Goal: Navigation & Orientation: Find specific page/section

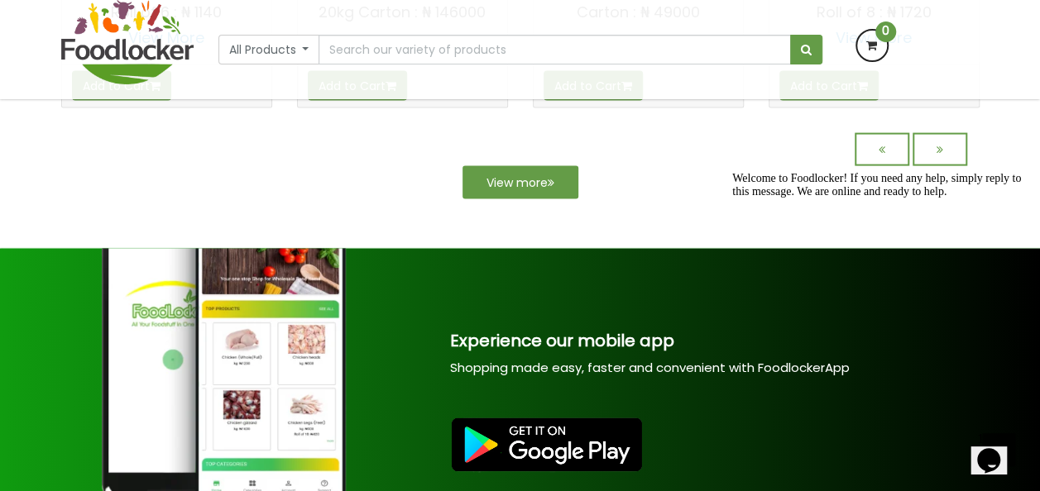
scroll to position [1739, 0]
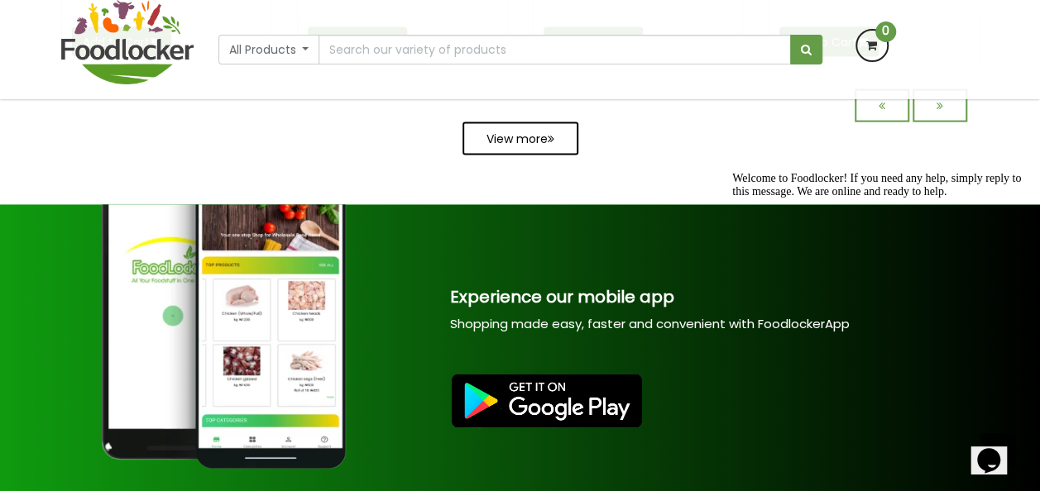
click at [516, 134] on link "View more" at bounding box center [520, 138] width 116 height 33
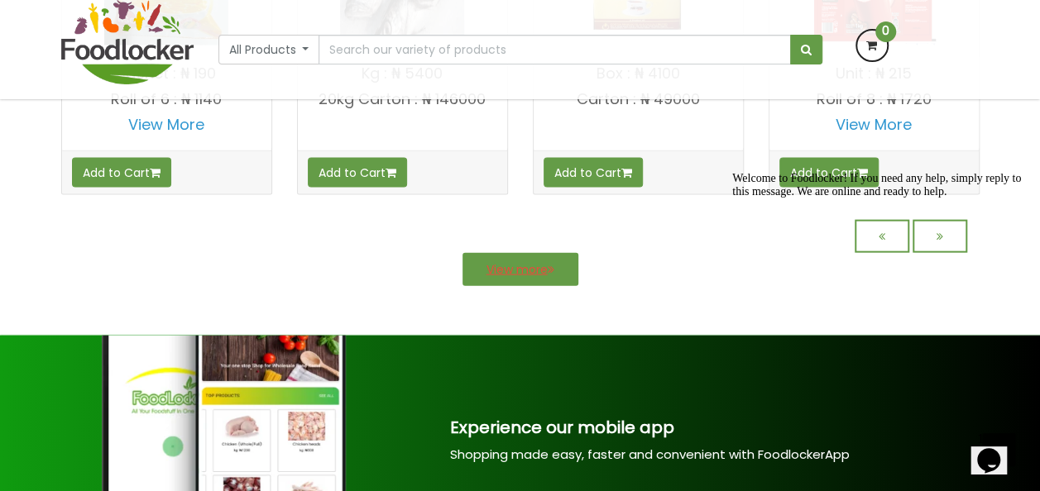
scroll to position [1870, 0]
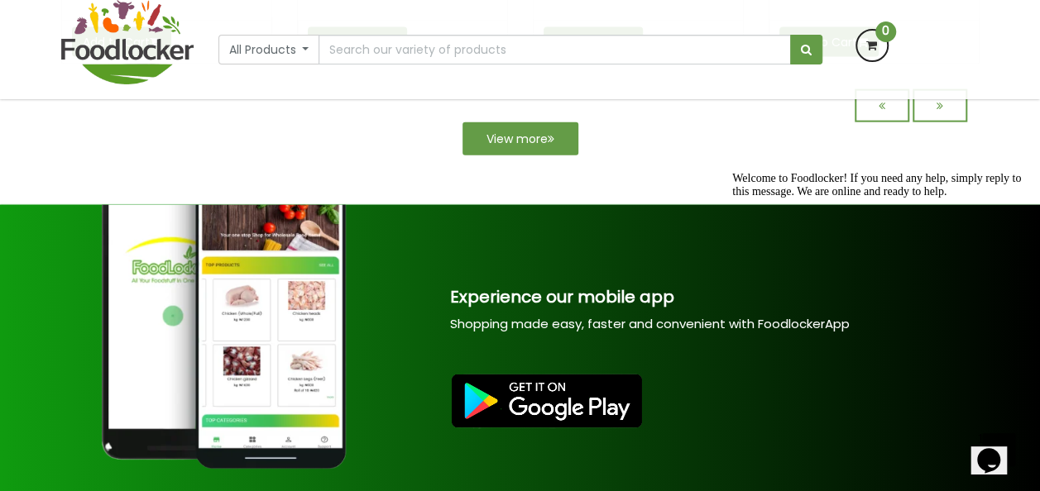
click at [732, 172] on icon "Chat attention grabber" at bounding box center [732, 172] width 0 height 0
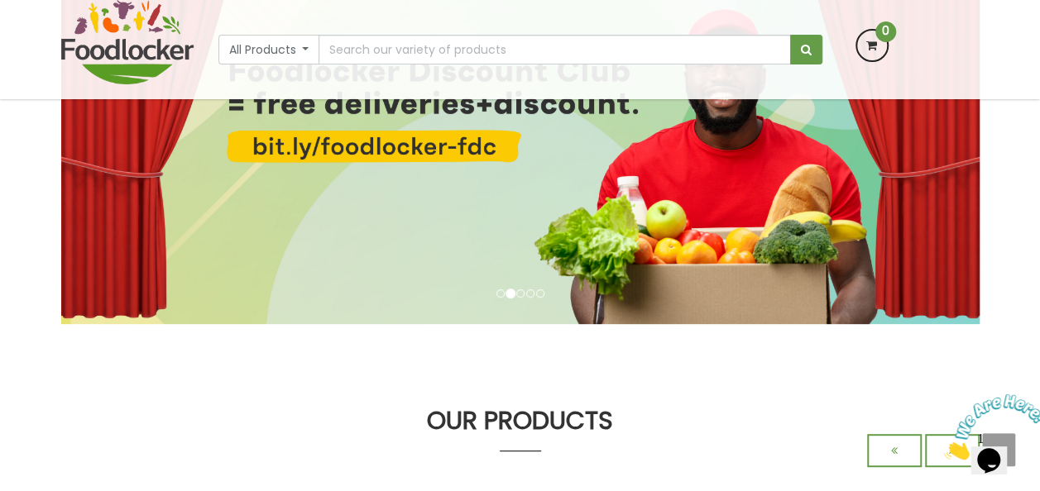
scroll to position [234, 0]
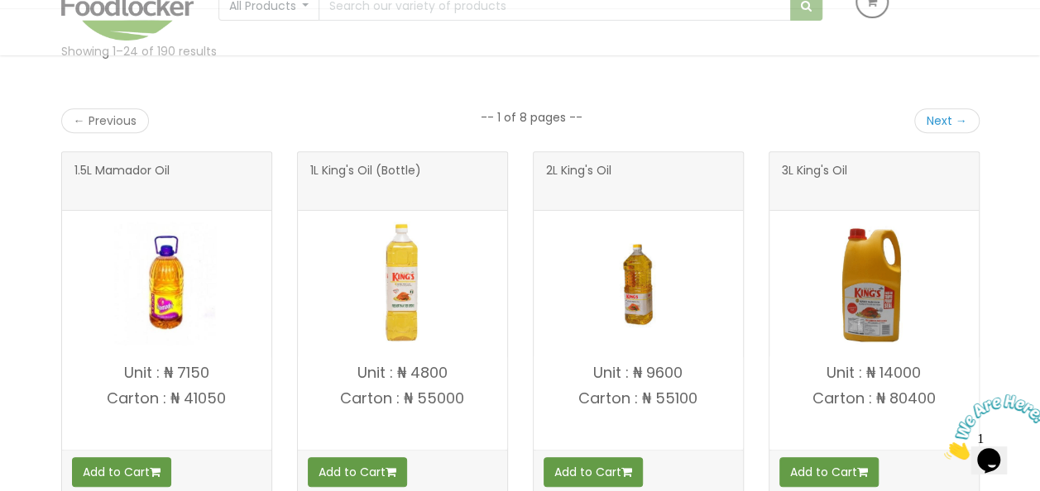
scroll to position [304, 0]
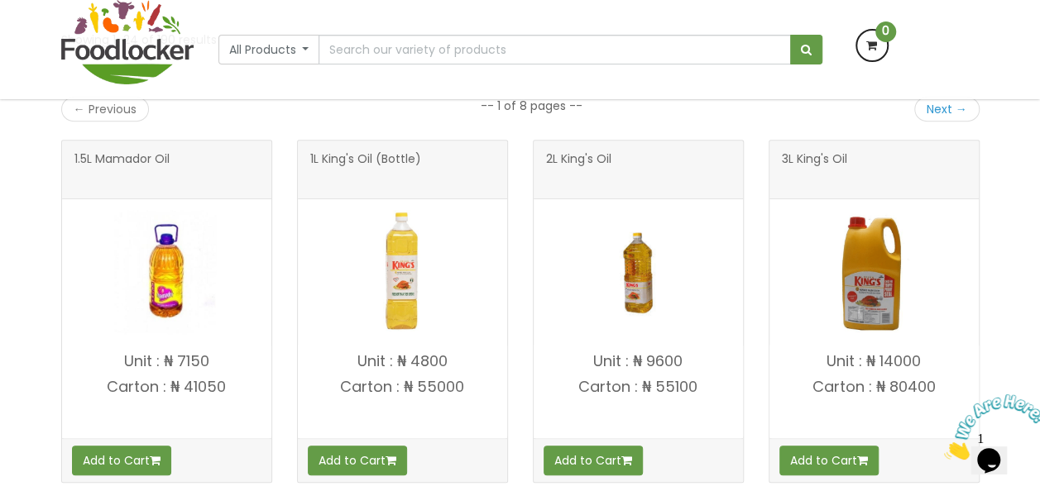
click at [944, 448] on icon "Close" at bounding box center [944, 455] width 0 height 14
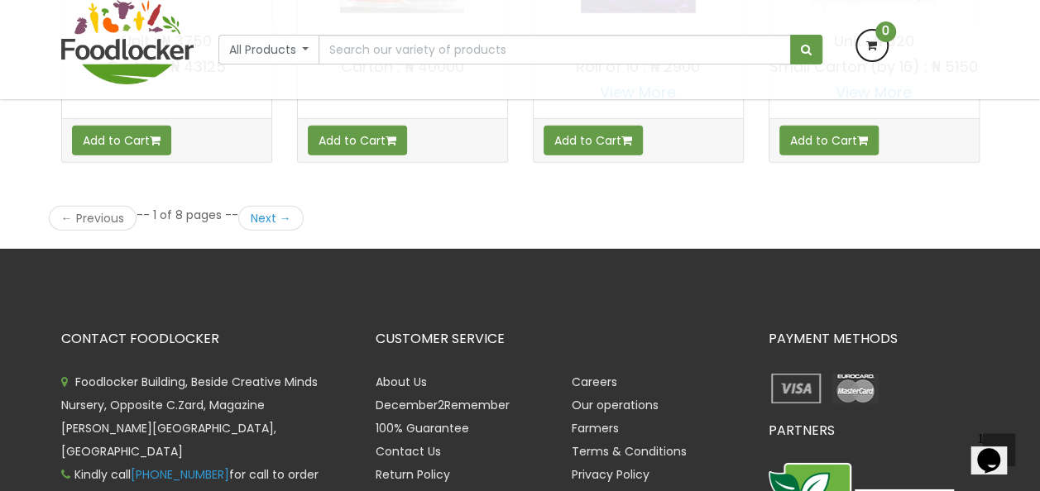
scroll to position [2475, 0]
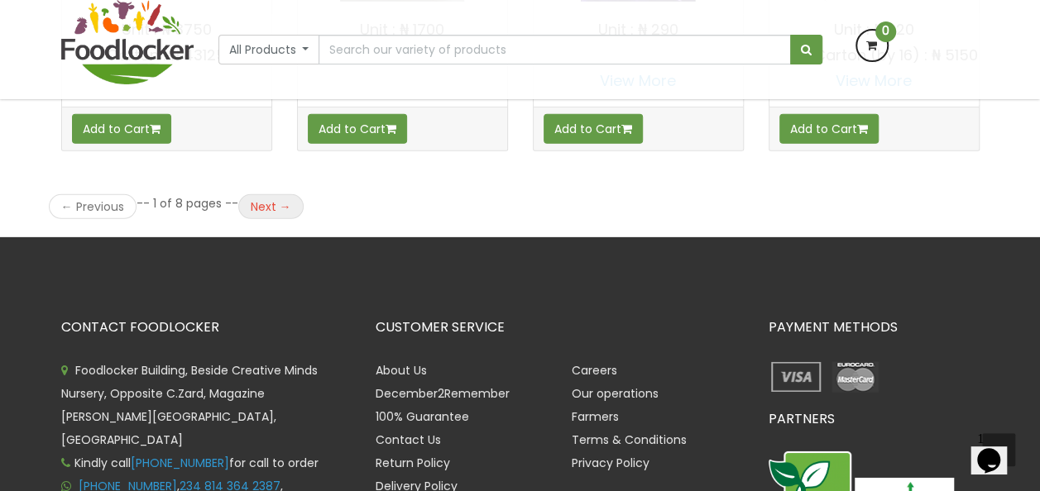
click at [279, 196] on link "Next →" at bounding box center [270, 206] width 65 height 25
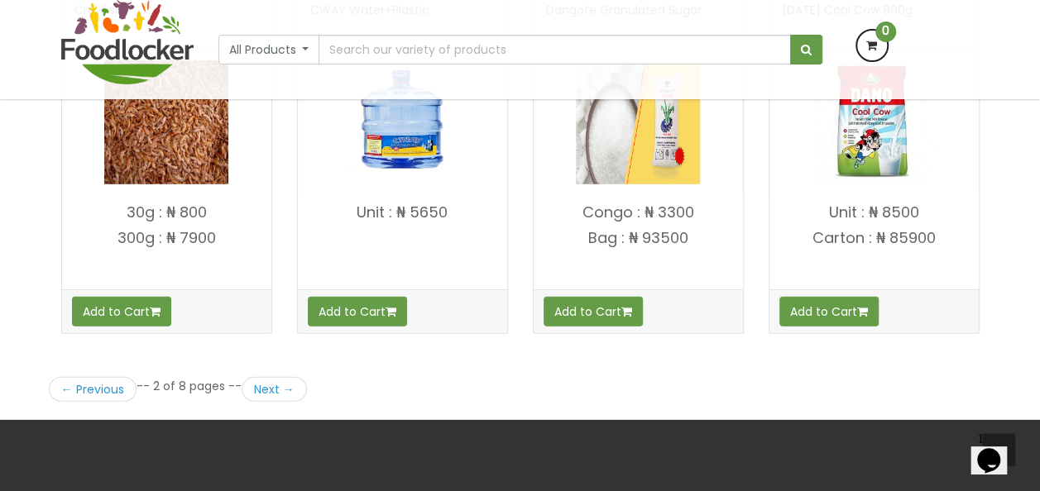
scroll to position [2314, 0]
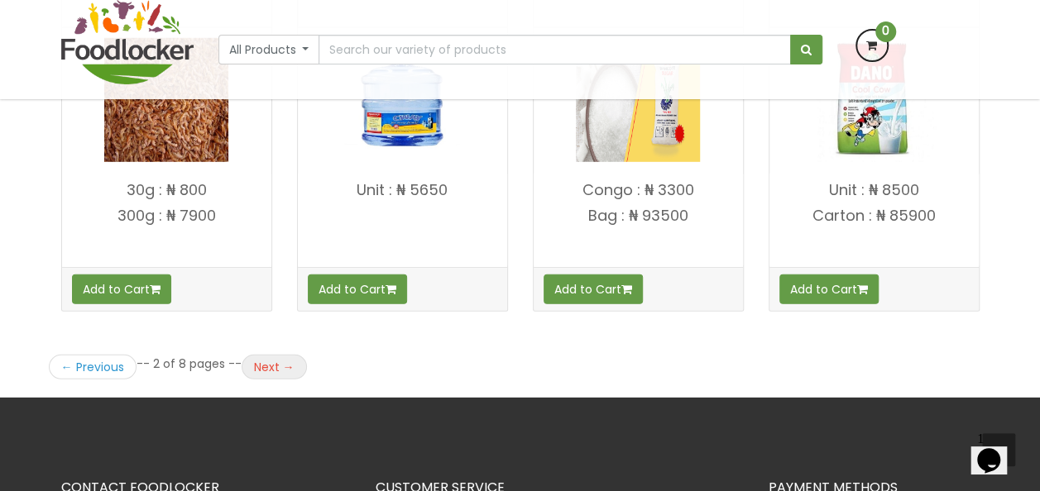
click at [268, 358] on link "Next →" at bounding box center [274, 367] width 65 height 25
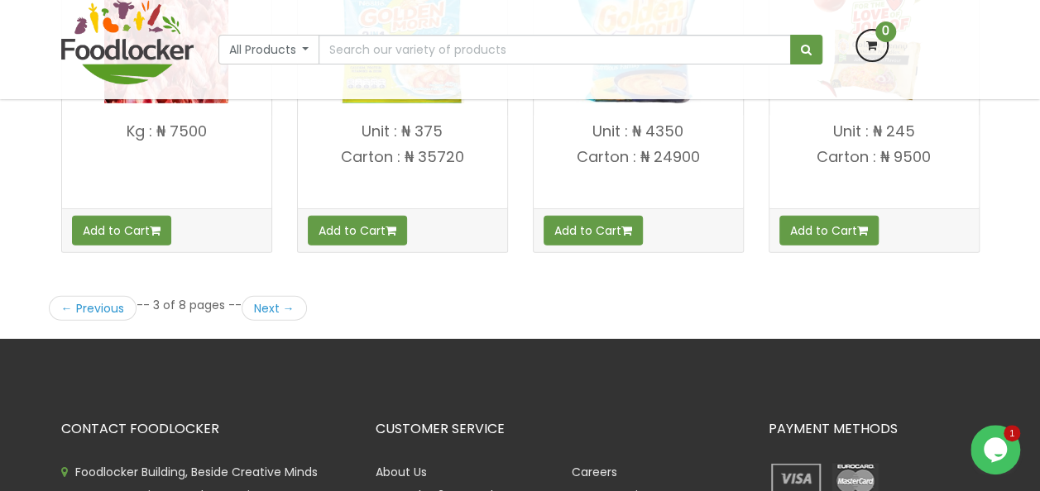
scroll to position [2380, 0]
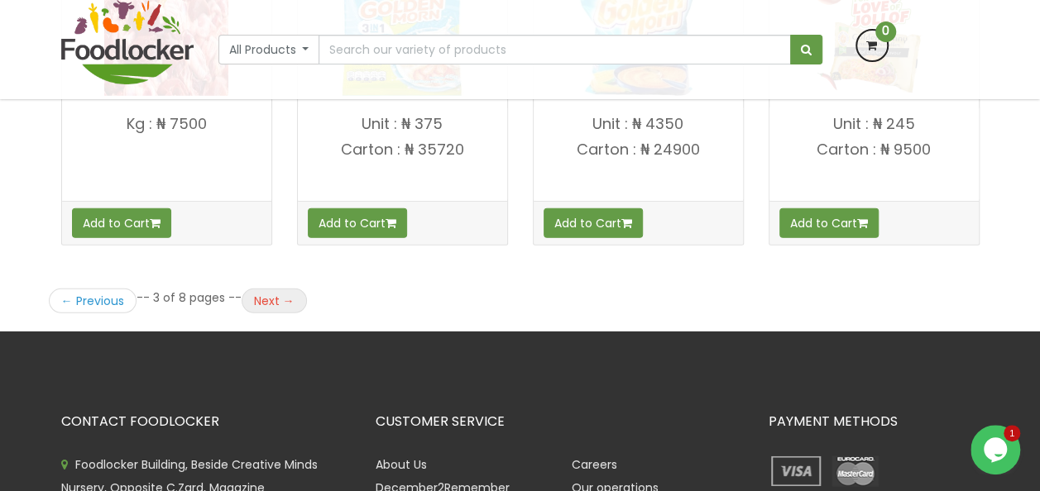
click at [270, 289] on link "Next →" at bounding box center [274, 301] width 65 height 25
